Goal: Find contact information: Find contact information

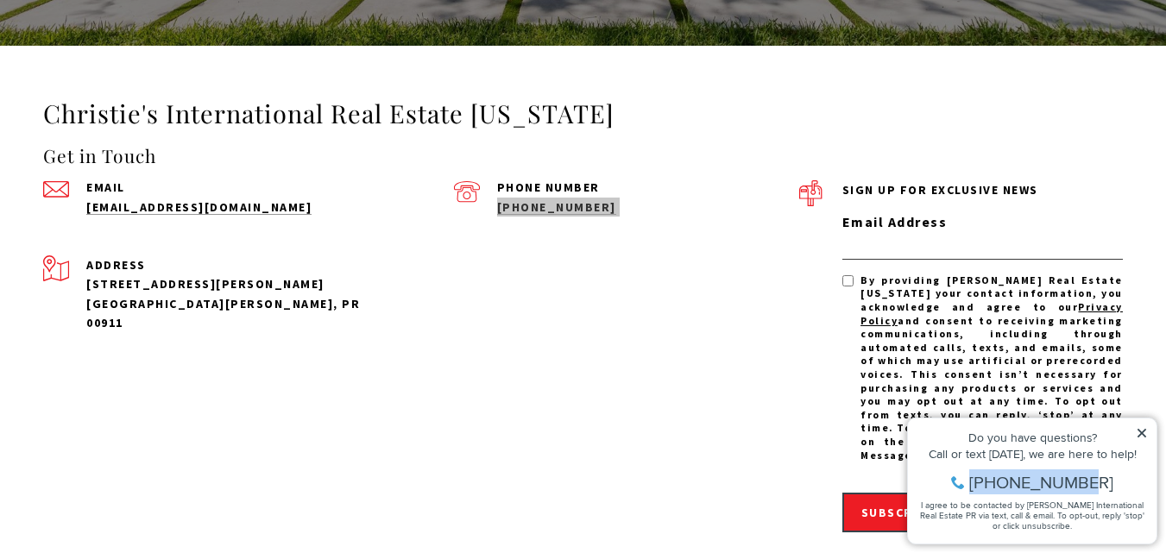
drag, startPoint x: 1111, startPoint y: 476, endPoint x: 972, endPoint y: 479, distance: 139.0
click at [972, 479] on div "[PHONE_NUMBER]" at bounding box center [1032, 482] width 231 height 17
copy span "[PHONE_NUMBER]"
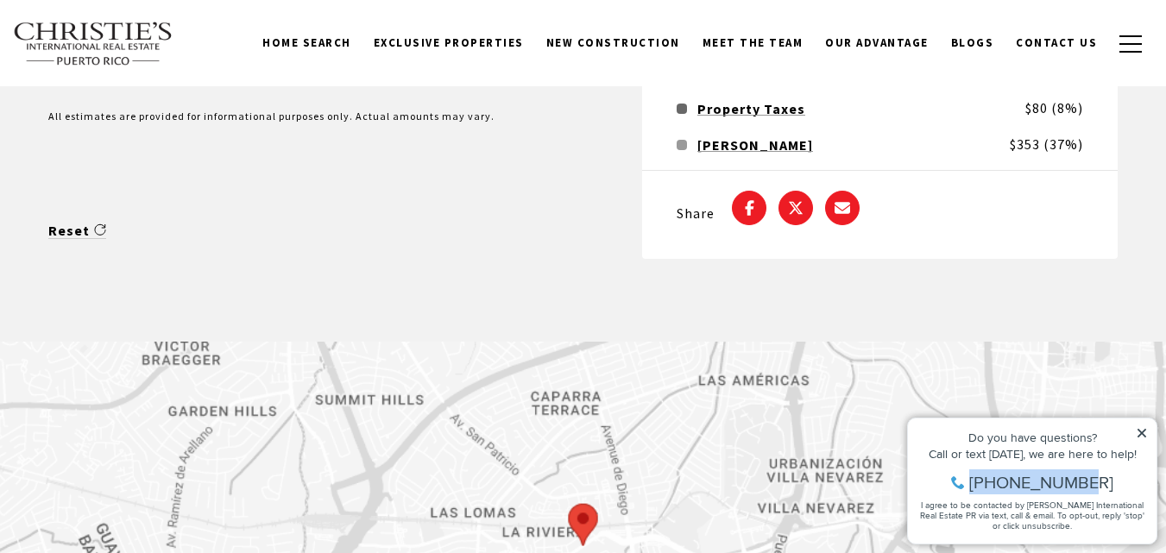
scroll to position [3955, 0]
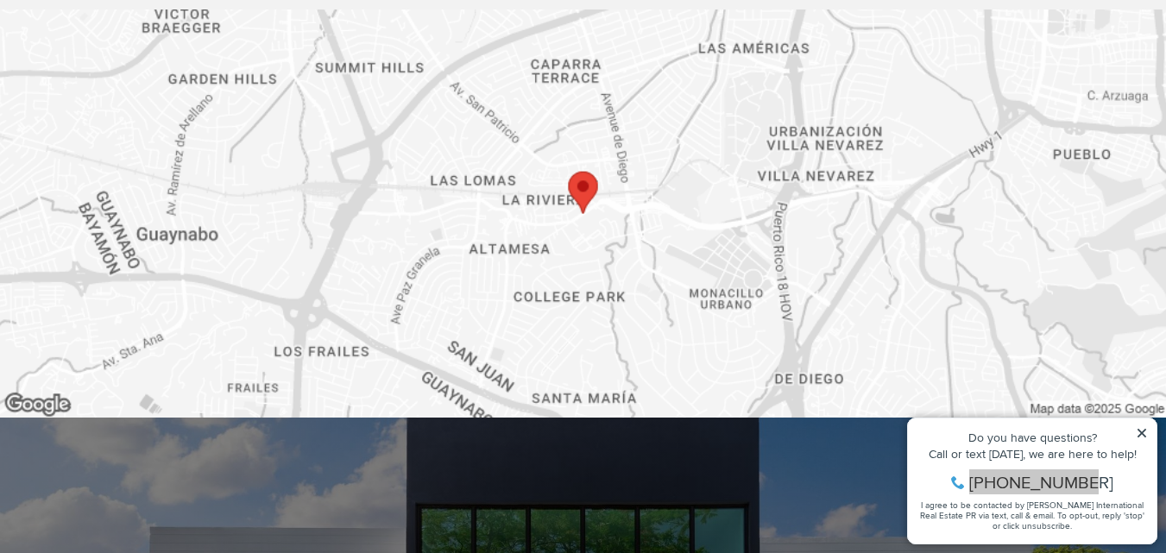
click at [568, 207] on img at bounding box center [583, 213] width 1166 height 408
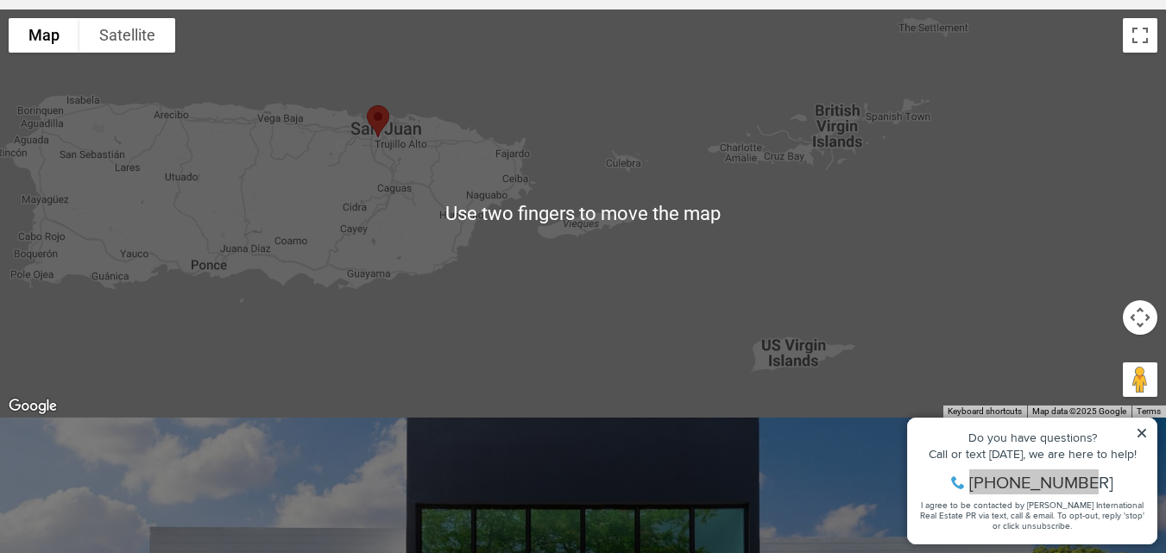
click at [369, 344] on div at bounding box center [583, 213] width 1166 height 408
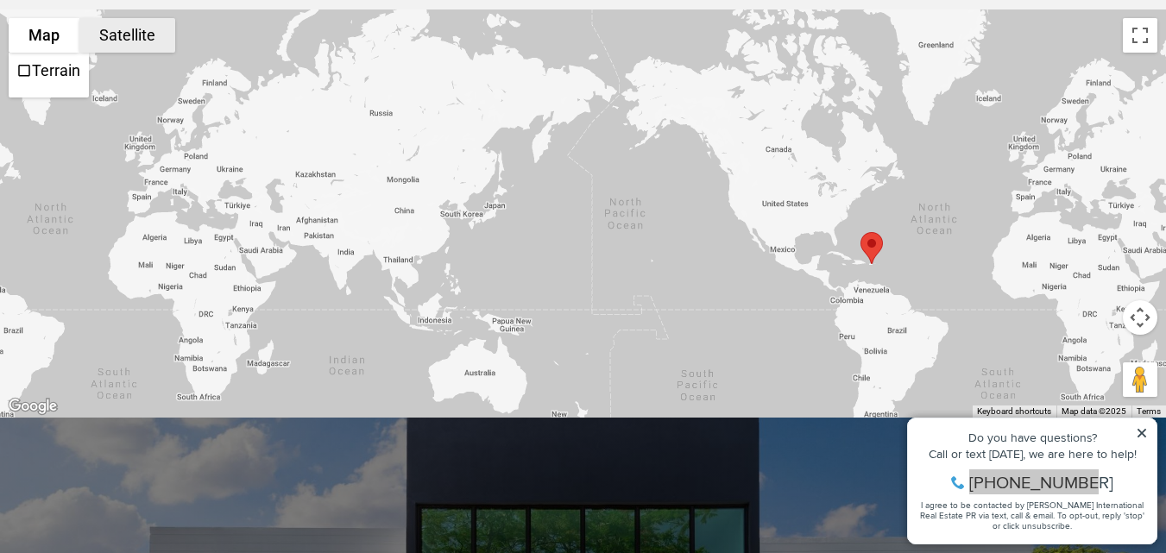
click at [91, 45] on button "Satellite" at bounding box center [127, 35] width 96 height 35
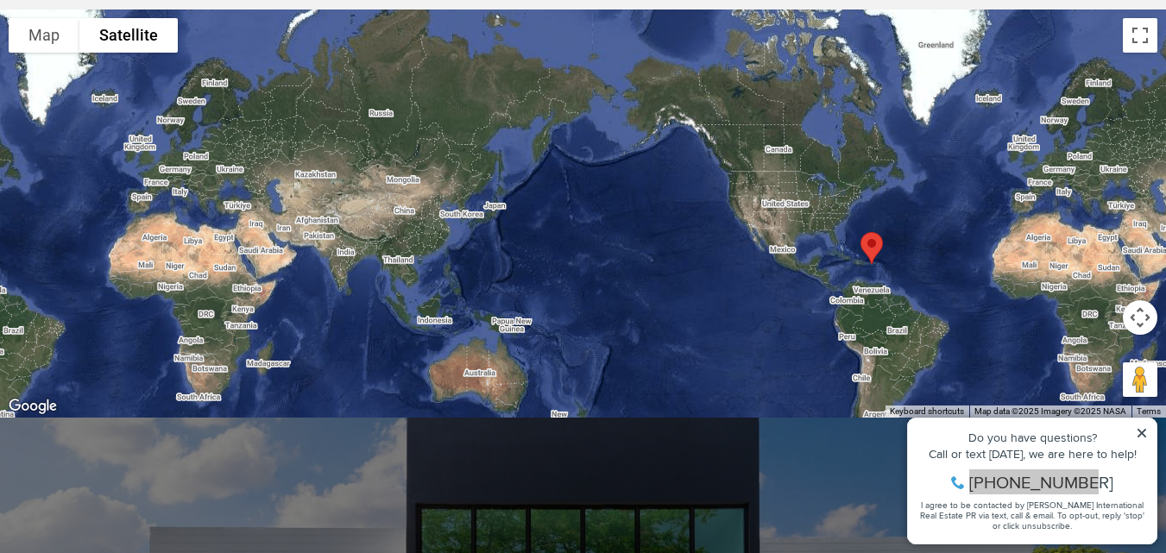
click at [870, 249] on img "button" at bounding box center [872, 248] width 36 height 46
click at [989, 477] on span "[PHONE_NUMBER]" at bounding box center [1041, 482] width 144 height 17
drag, startPoint x: 989, startPoint y: 477, endPoint x: 1111, endPoint y: 499, distance: 123.6
click at [1111, 499] on div "Do you have questions? Call or text [DATE], we are here to help! [PHONE_NUMBER]…" at bounding box center [1032, 481] width 249 height 125
click at [1106, 476] on div "[PHONE_NUMBER]" at bounding box center [1032, 482] width 231 height 17
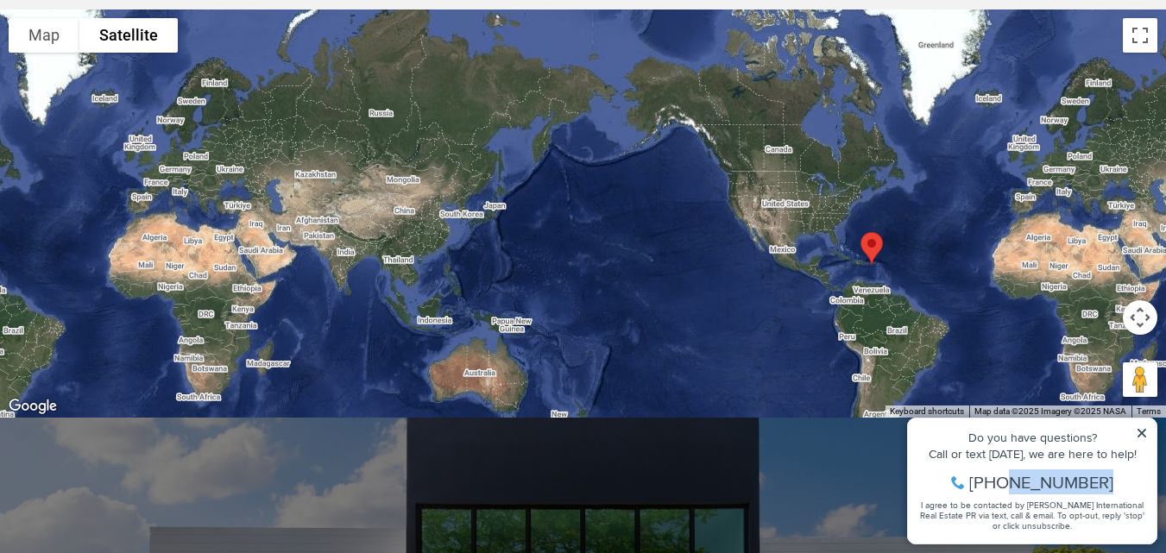
drag, startPoint x: 1104, startPoint y: 478, endPoint x: 1025, endPoint y: 482, distance: 78.6
click at [1032, 482] on div "[PHONE_NUMBER]" at bounding box center [1032, 482] width 231 height 17
drag, startPoint x: 966, startPoint y: 477, endPoint x: 997, endPoint y: 481, distance: 31.3
click at [997, 481] on span "[PHONE_NUMBER]" at bounding box center [1041, 482] width 144 height 17
drag, startPoint x: 992, startPoint y: 478, endPoint x: 1101, endPoint y: 489, distance: 110.2
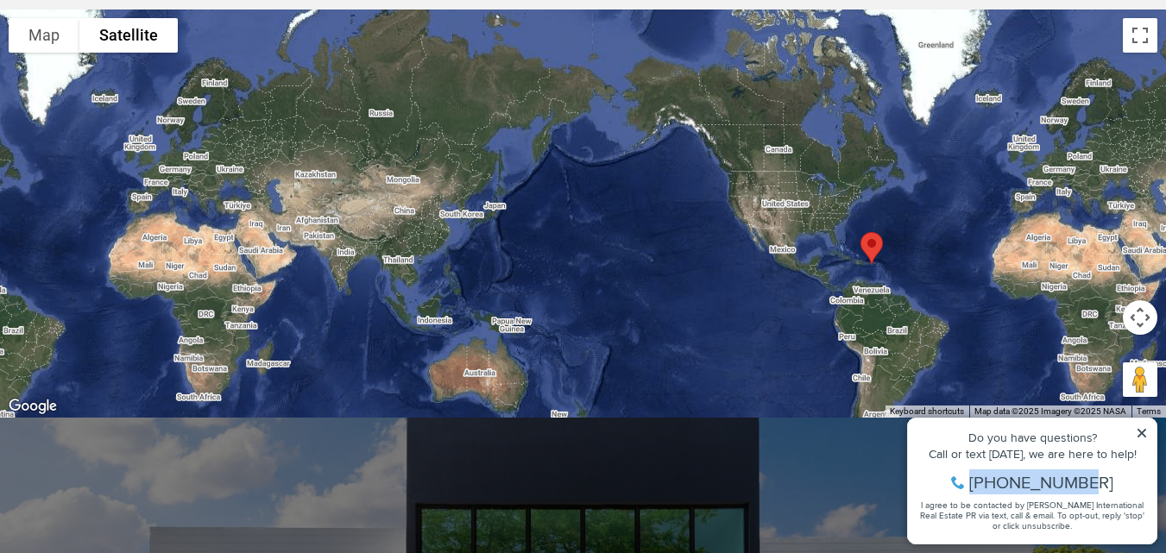
click at [1101, 489] on div "[PHONE_NUMBER]" at bounding box center [1032, 482] width 231 height 17
copy span "[PHONE_NUMBER]"
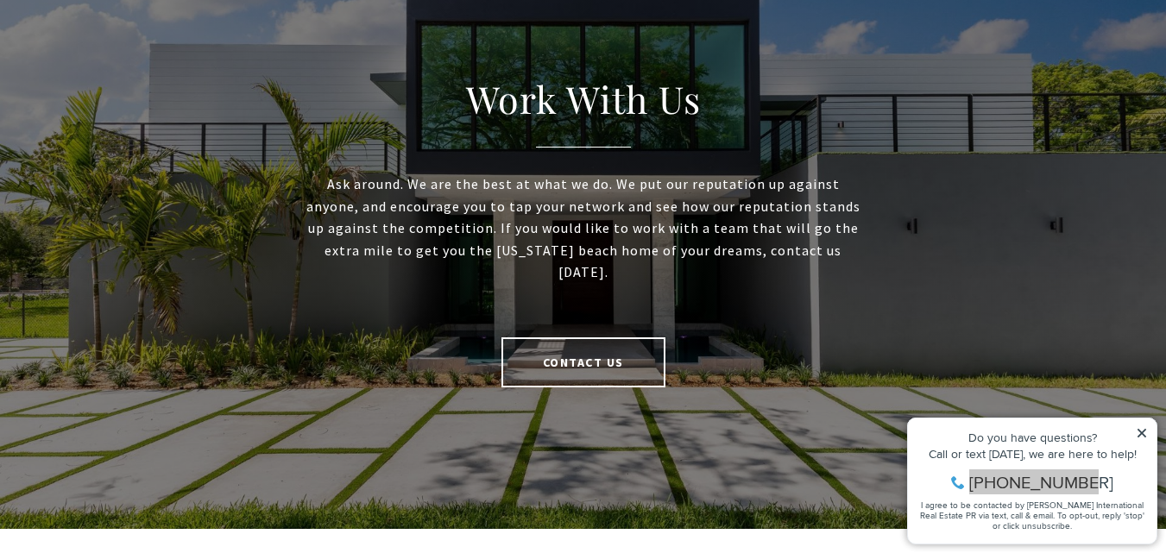
drag, startPoint x: 584, startPoint y: 308, endPoint x: 583, endPoint y: 333, distance: 25.0
click at [584, 309] on div "Work With Us Ask around. We are the best at what we do. We put our reputation u…" at bounding box center [583, 231] width 647 height 595
click at [578, 356] on link "Contact Us" at bounding box center [583, 362] width 164 height 50
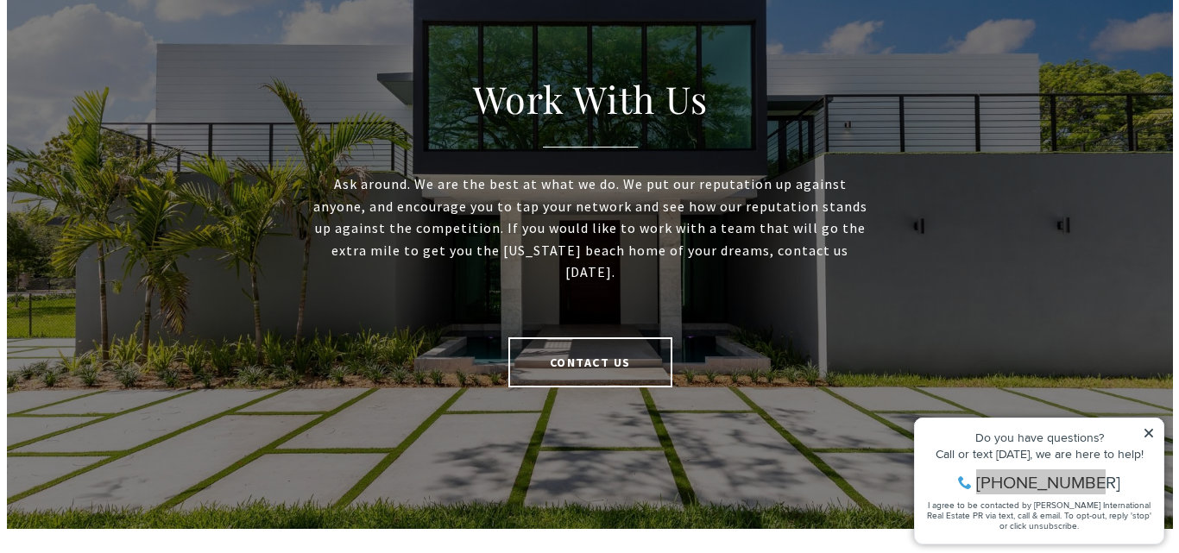
scroll to position [4443, 0]
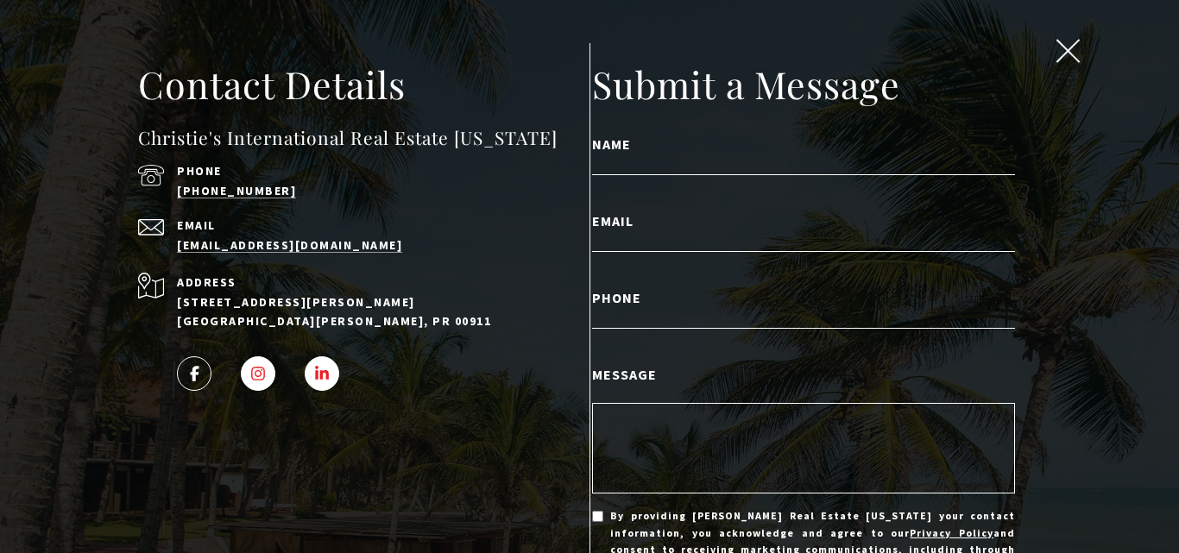
click at [190, 372] on span "FACEBOOK - open in a new tab" at bounding box center [194, 374] width 16 height 16
